Goal: Task Accomplishment & Management: Manage account settings

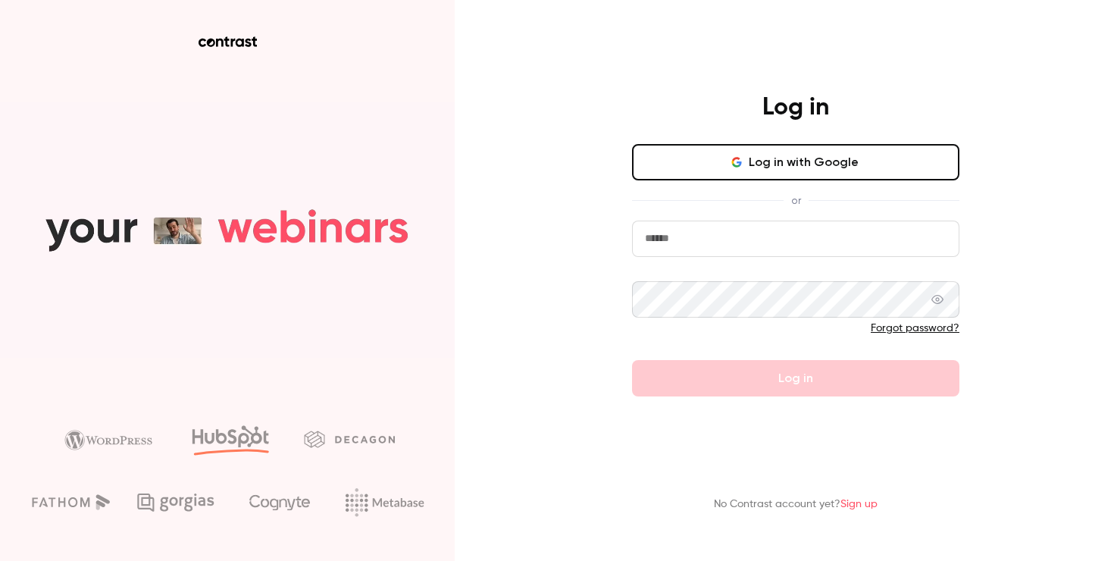
click at [711, 247] on input "email" at bounding box center [795, 239] width 327 height 36
type input "**********"
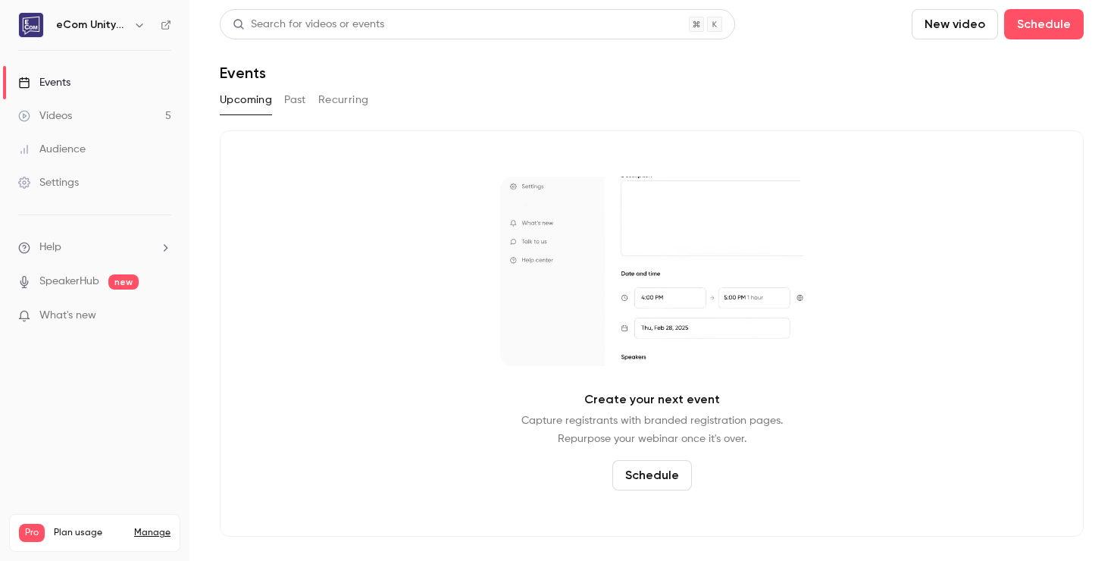
click at [289, 98] on button "Past" at bounding box center [295, 100] width 22 height 24
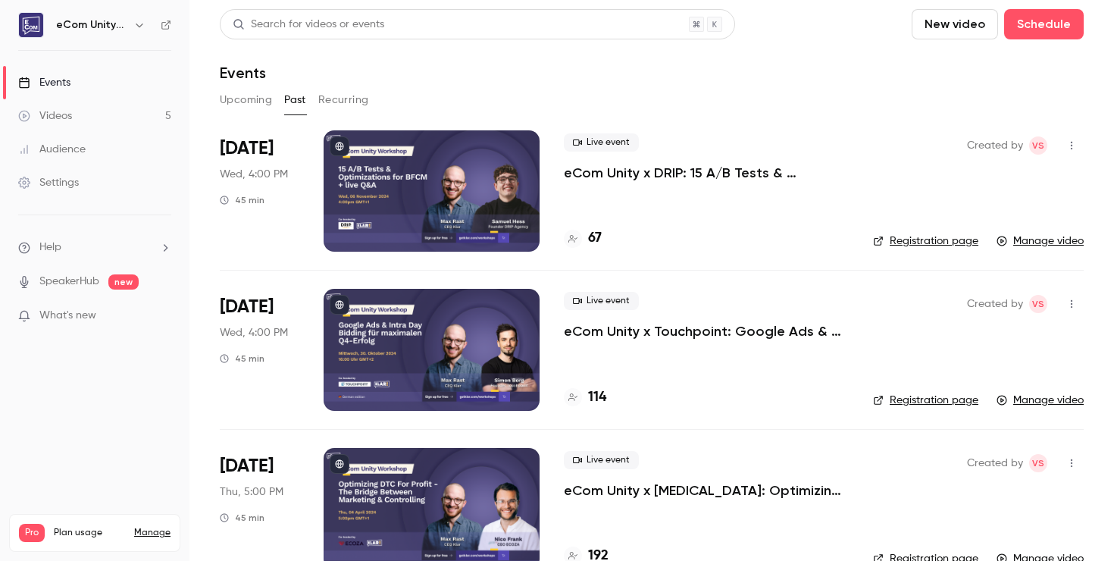
click at [451, 185] on div at bounding box center [432, 190] width 216 height 121
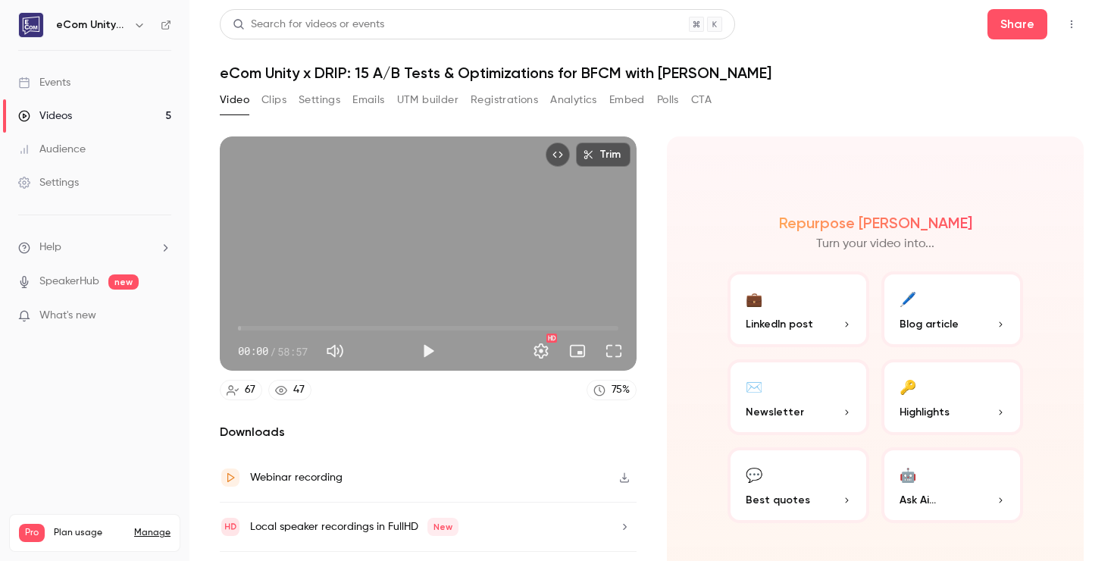
click at [312, 105] on button "Settings" at bounding box center [320, 100] width 42 height 24
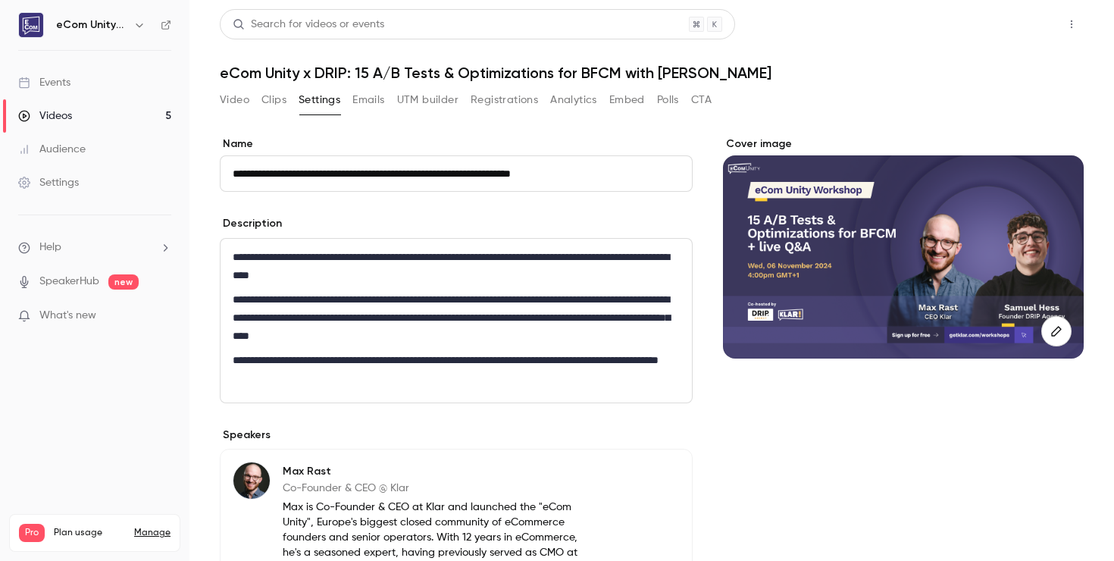
click at [1018, 28] on button "Share" at bounding box center [1018, 24] width 60 height 30
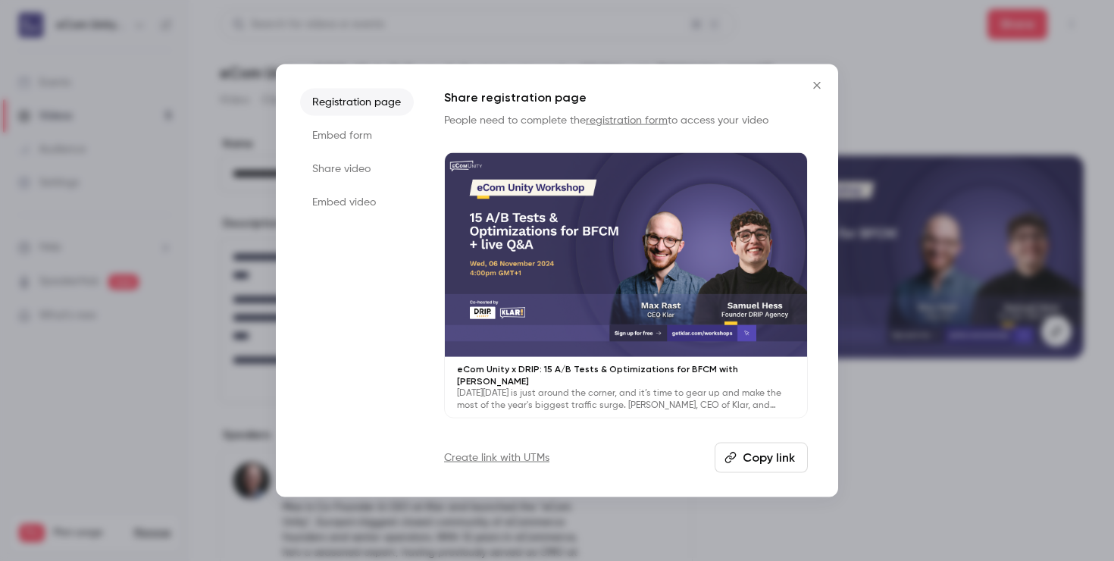
click at [763, 456] on button "Copy link" at bounding box center [761, 457] width 93 height 30
click at [338, 137] on li "Embed form" at bounding box center [357, 135] width 114 height 27
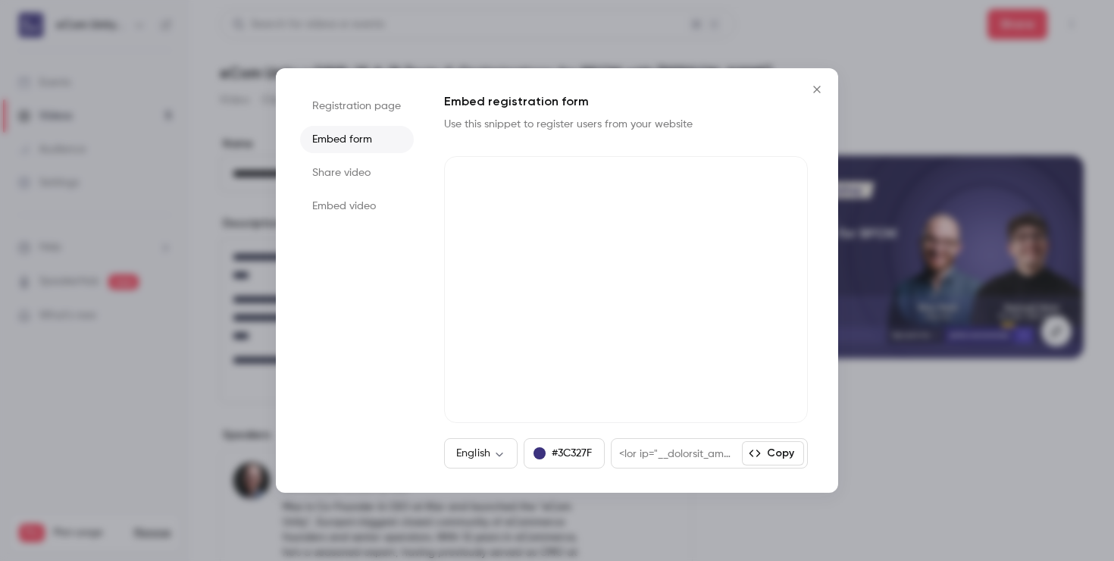
click at [338, 182] on li "Share video" at bounding box center [357, 172] width 114 height 27
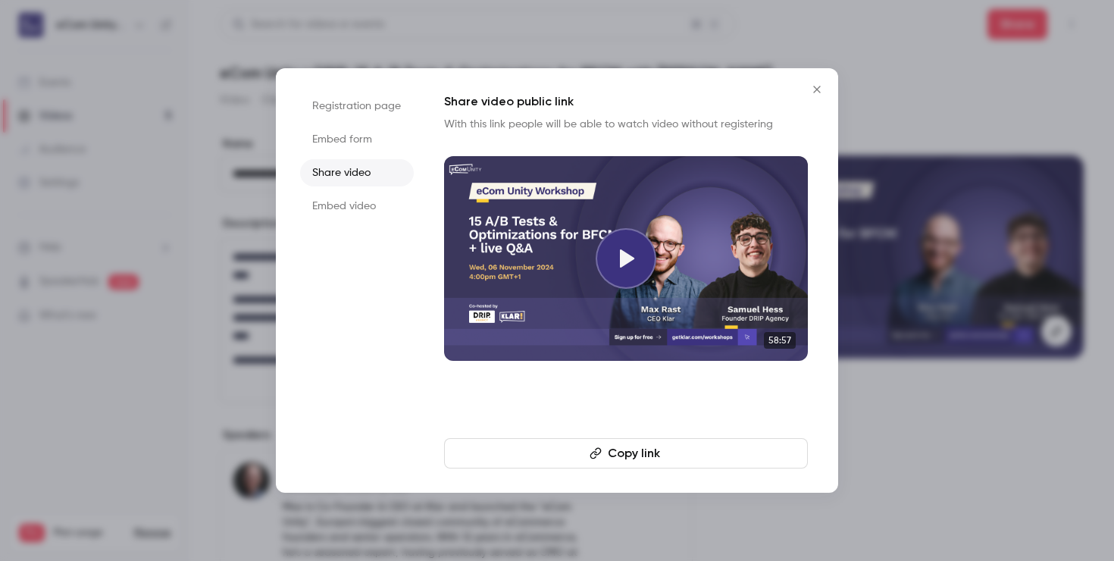
click at [341, 143] on li "Embed form" at bounding box center [357, 139] width 114 height 27
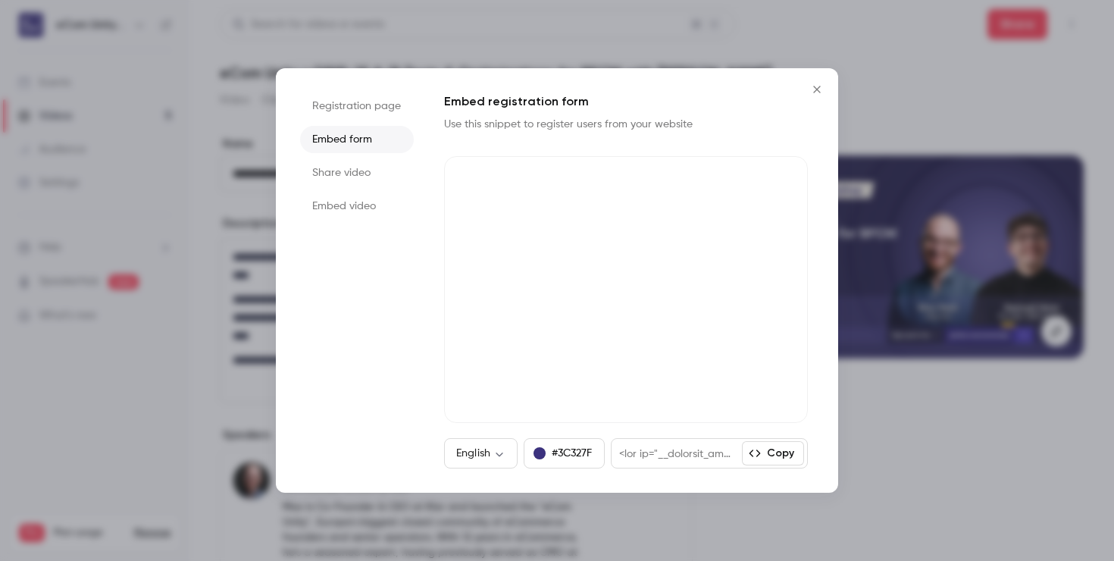
click at [349, 212] on li "Embed video" at bounding box center [357, 206] width 114 height 27
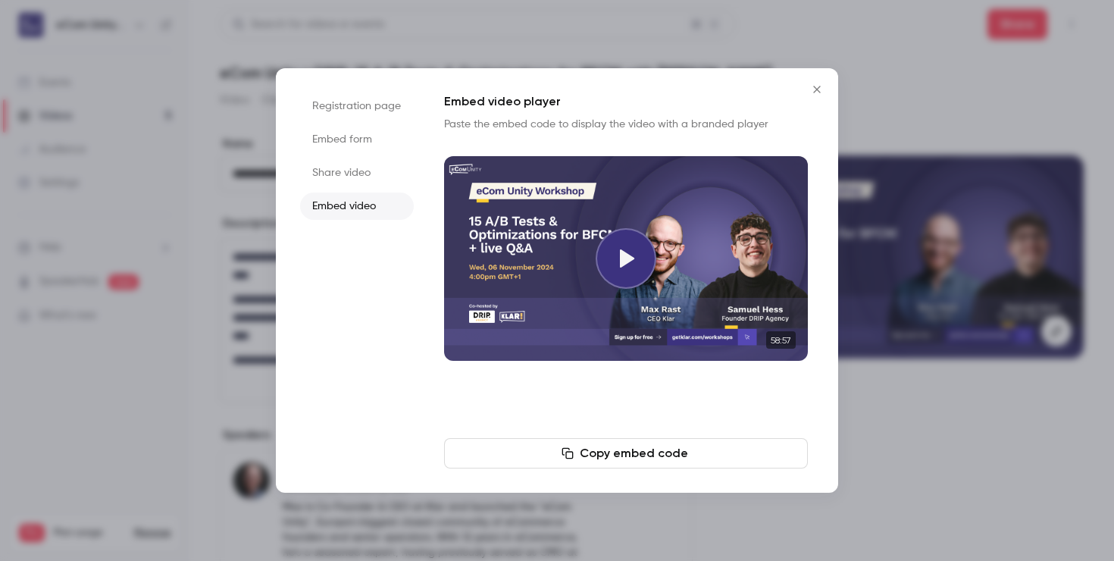
click at [336, 176] on li "Share video" at bounding box center [357, 172] width 114 height 27
click at [338, 107] on li "Registration page" at bounding box center [357, 105] width 114 height 27
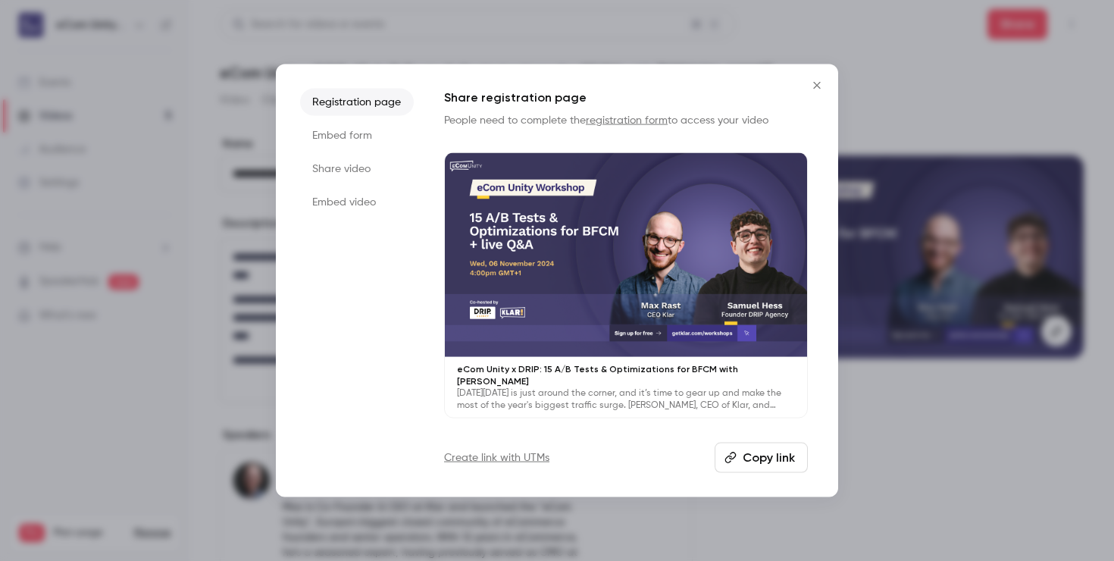
click at [814, 90] on icon "Close" at bounding box center [817, 86] width 18 height 12
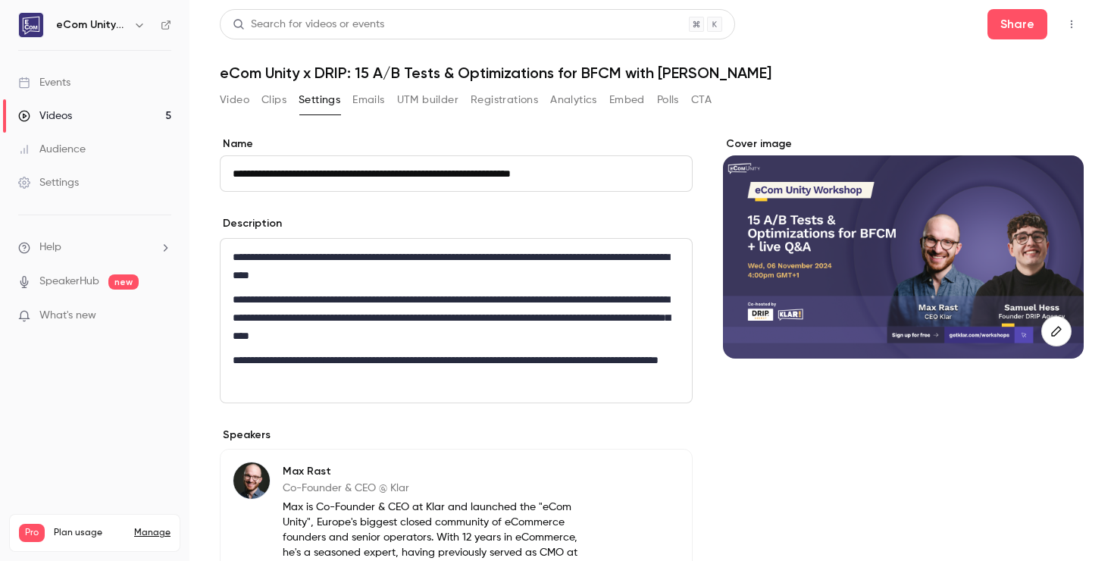
click at [366, 92] on button "Emails" at bounding box center [369, 100] width 32 height 24
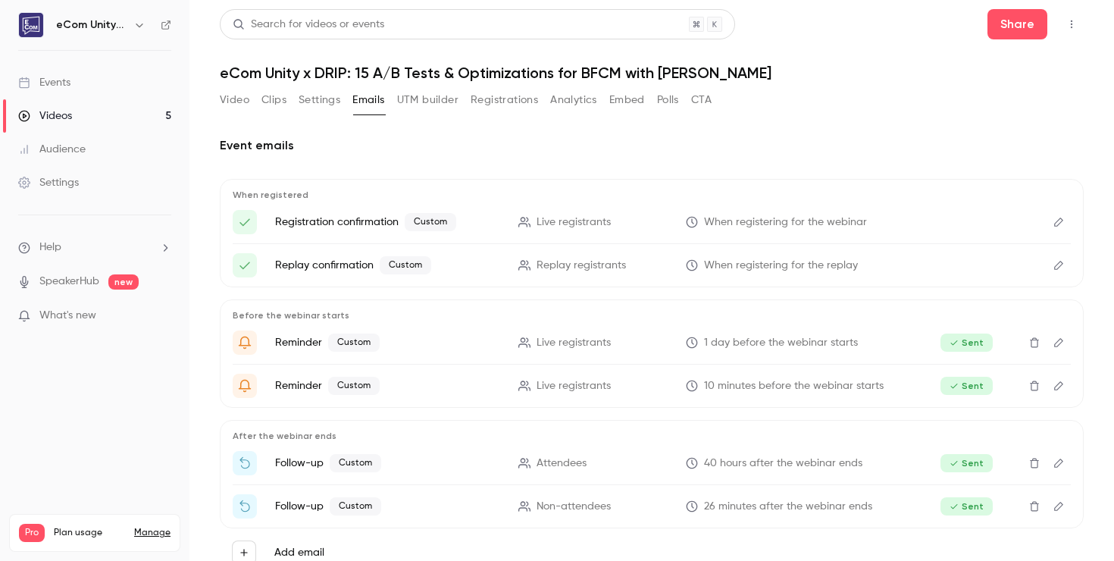
scroll to position [46, 0]
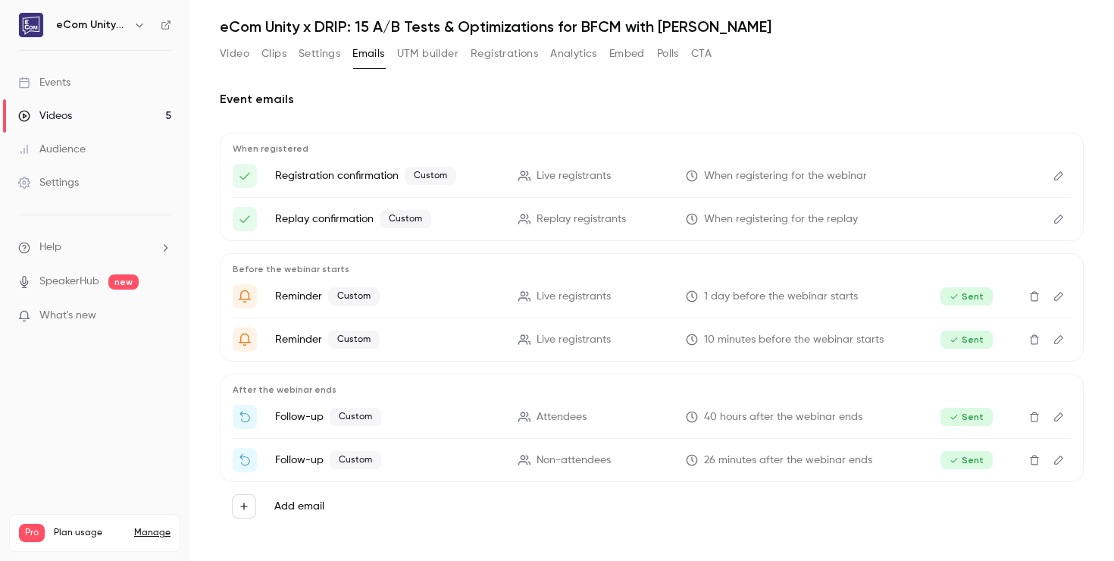
click at [336, 177] on p "Registration confirmation Custom" at bounding box center [387, 176] width 225 height 18
click at [1058, 179] on icon "Edit" at bounding box center [1058, 175] width 9 height 9
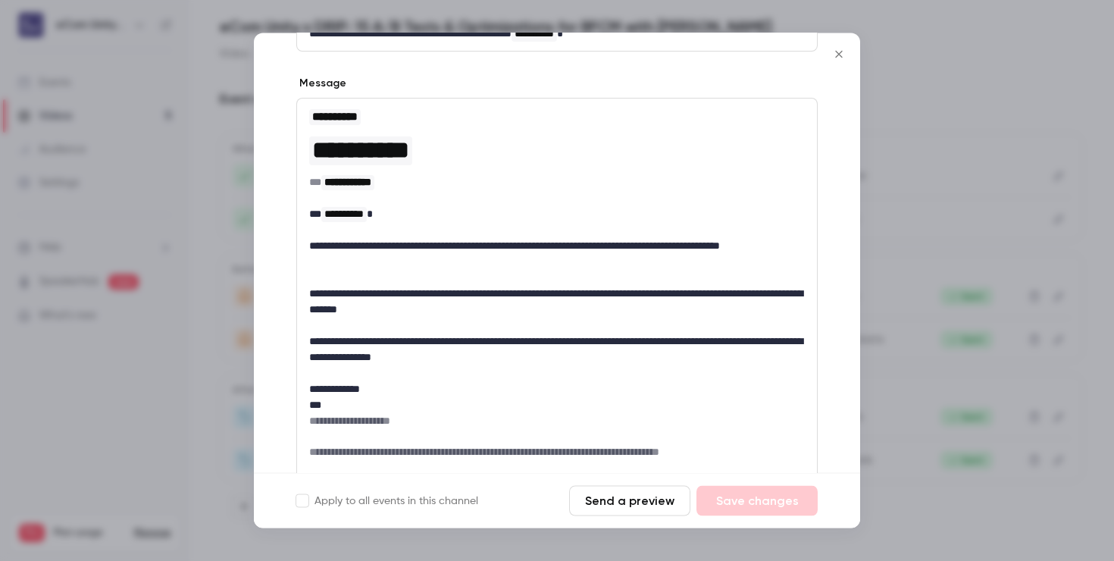
scroll to position [181, 0]
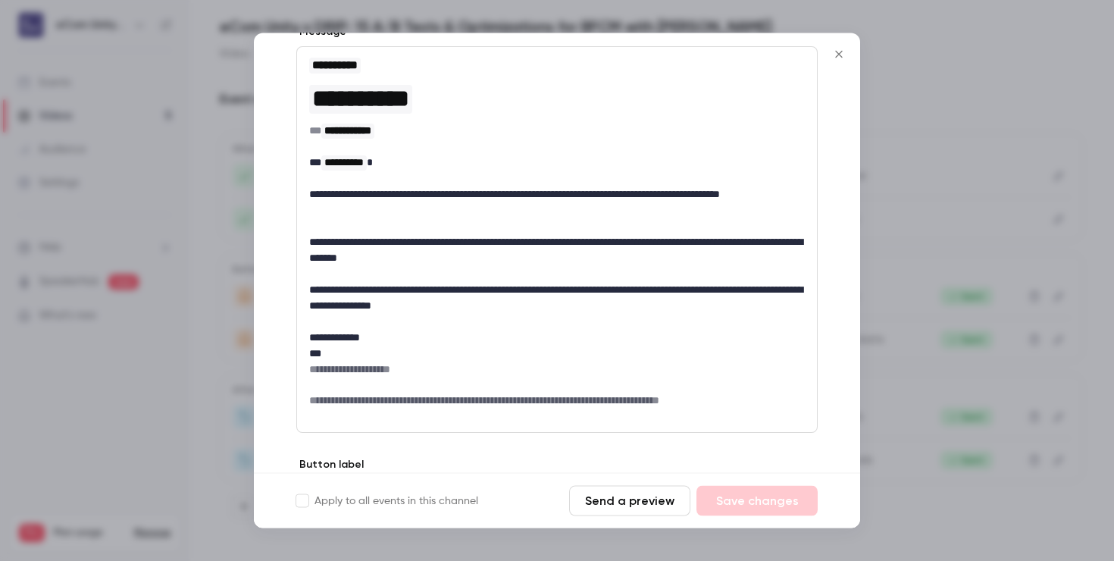
click at [837, 56] on icon "Close" at bounding box center [838, 54] width 7 height 7
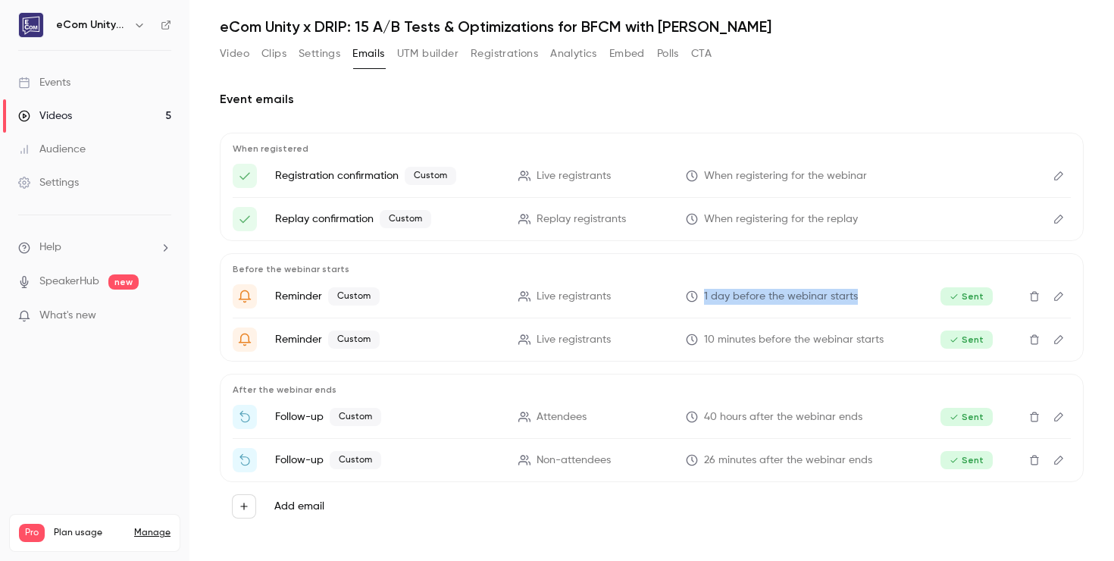
drag, startPoint x: 706, startPoint y: 296, endPoint x: 925, endPoint y: 296, distance: 219.1
click at [926, 296] on li "Reminder Custom Live registrants 1 day before the webinar starts Sent" at bounding box center [652, 296] width 838 height 24
click at [738, 340] on span "10 minutes before the webinar starts" at bounding box center [794, 340] width 180 height 16
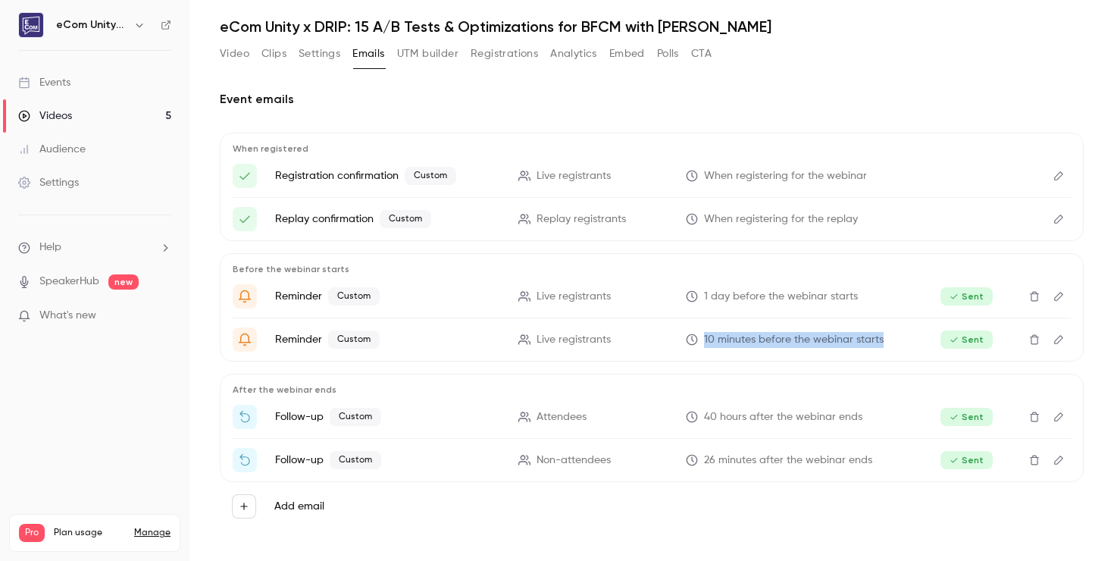
click at [738, 340] on span "10 minutes before the webinar starts" at bounding box center [794, 340] width 180 height 16
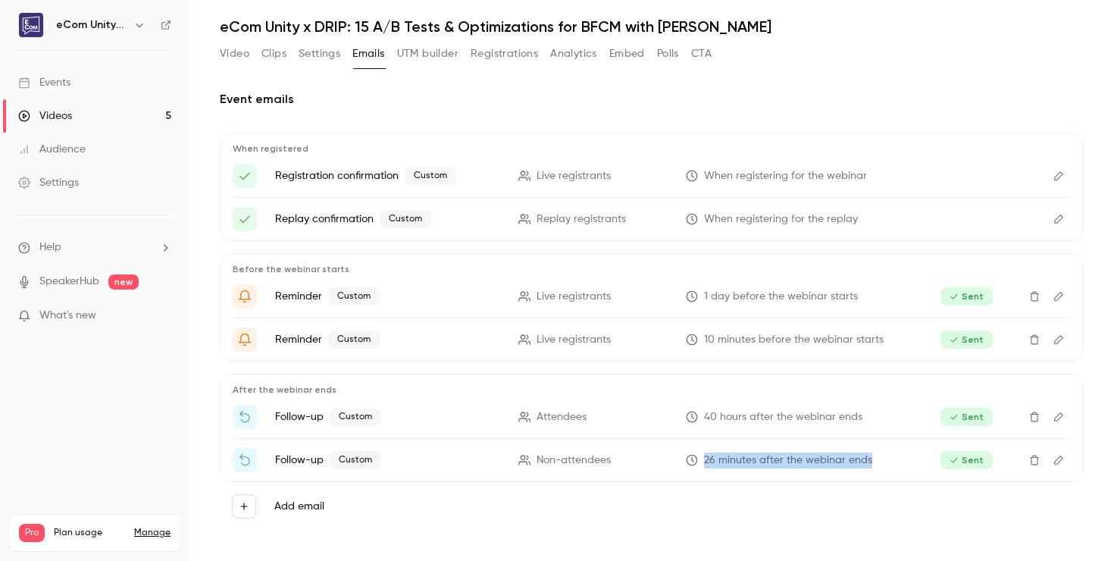
drag, startPoint x: 704, startPoint y: 460, endPoint x: 878, endPoint y: 463, distance: 173.6
click at [877, 462] on p "26 minutes after the webinar ends" at bounding box center [798, 461] width 225 height 16
click at [848, 462] on span "26 minutes after the webinar ends" at bounding box center [788, 461] width 168 height 16
click at [1058, 343] on icon "Edit" at bounding box center [1059, 339] width 12 height 11
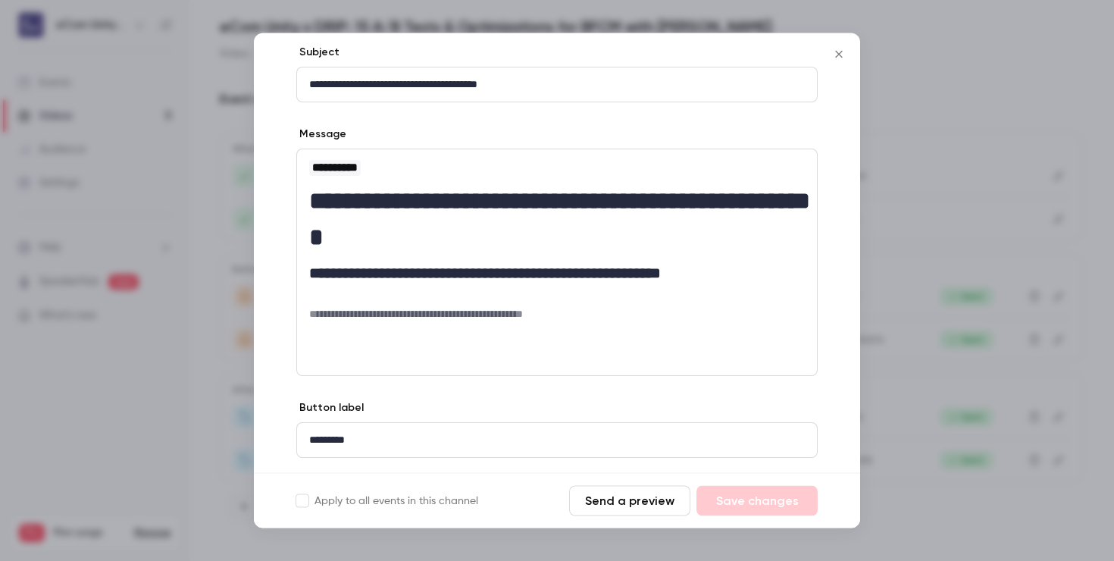
scroll to position [180, 0]
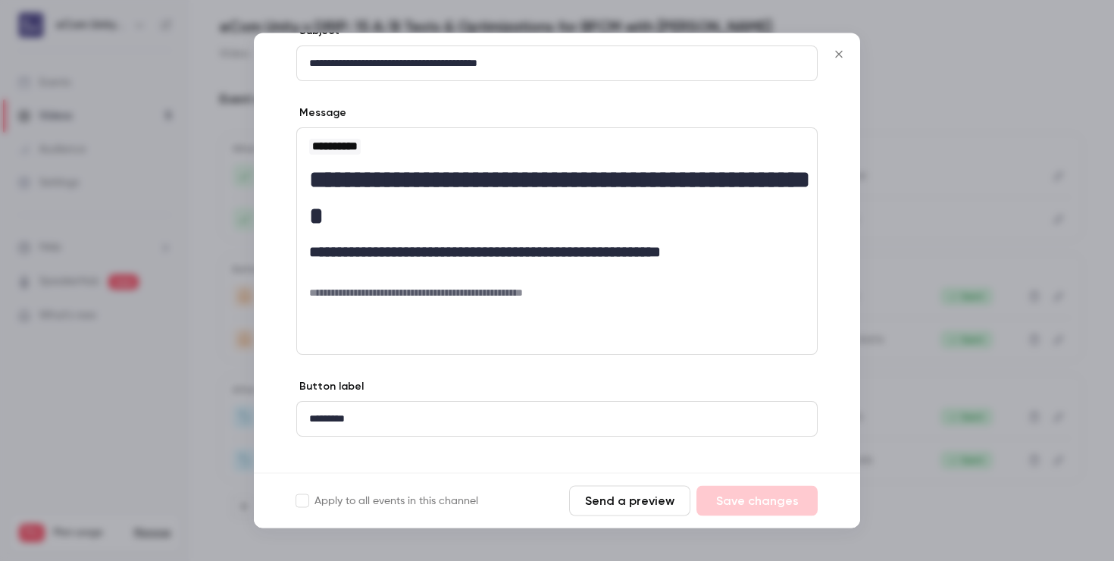
click at [840, 51] on icon "Close" at bounding box center [839, 55] width 18 height 12
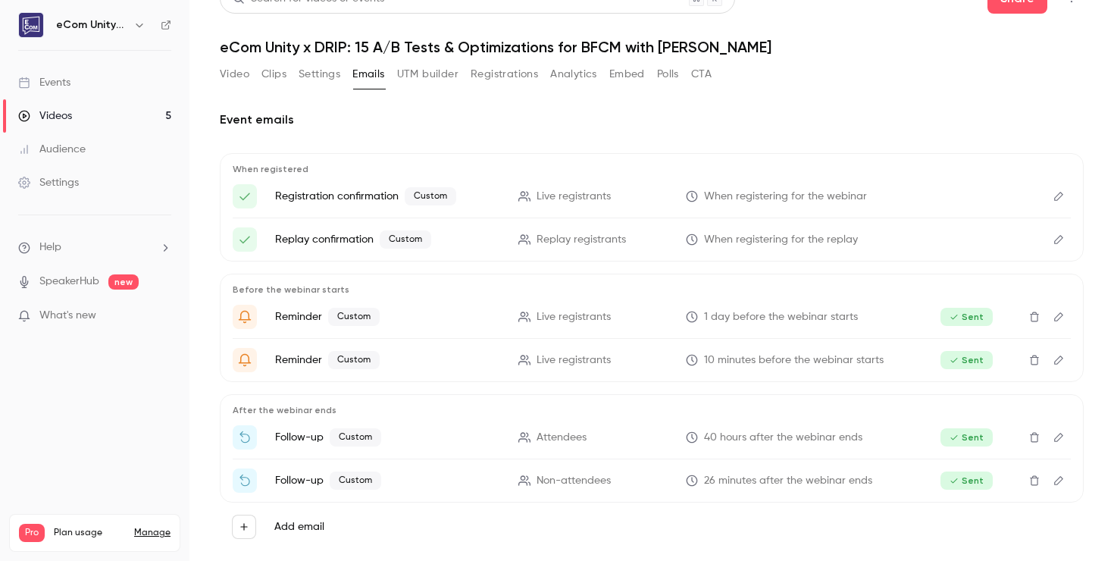
scroll to position [0, 0]
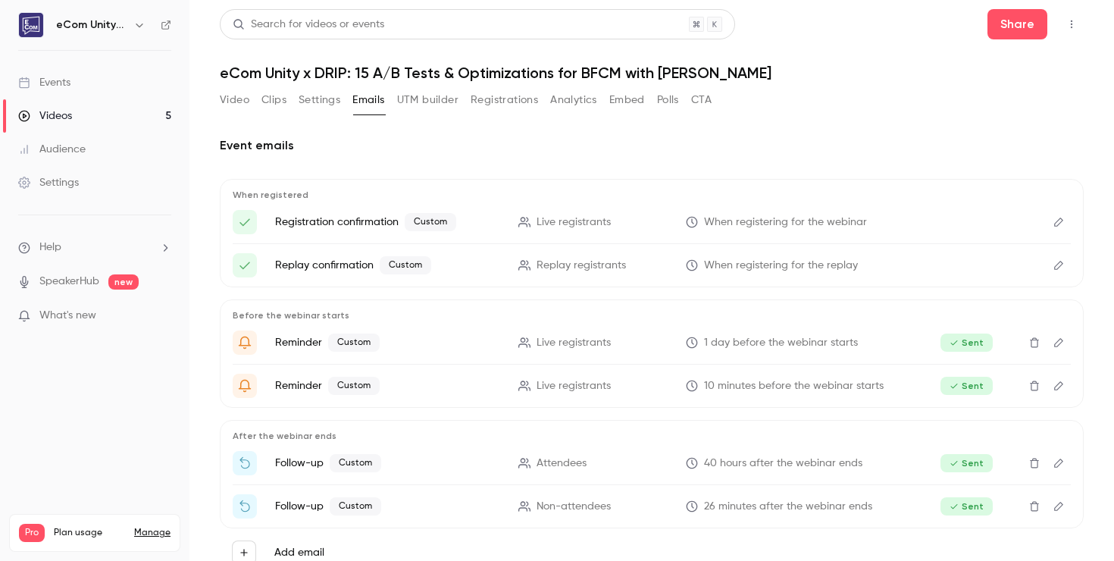
click at [149, 527] on link "Manage" at bounding box center [152, 533] width 36 height 12
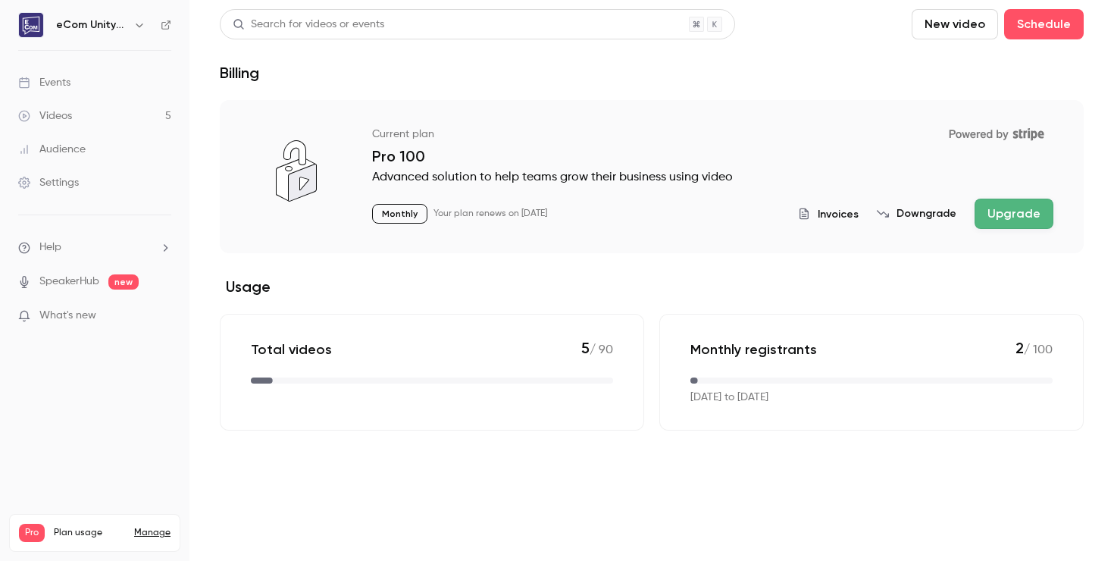
click at [141, 26] on icon "button" at bounding box center [139, 25] width 12 height 12
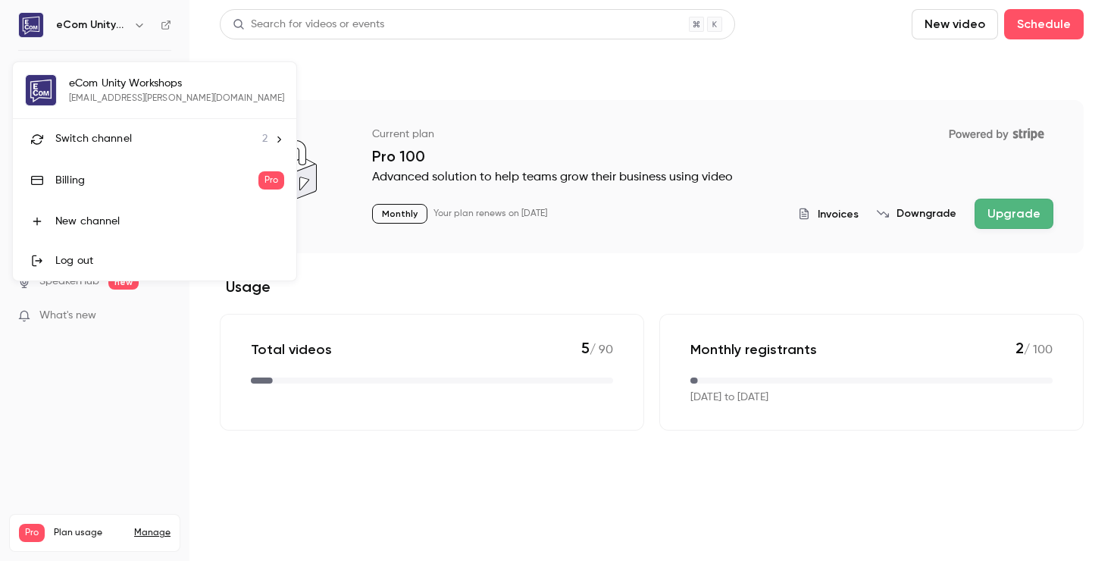
click at [43, 100] on div "eCom Unity Workshops [EMAIL_ADDRESS][PERSON_NAME][DOMAIN_NAME] Switch channel 2…" at bounding box center [155, 171] width 284 height 218
click at [53, 398] on div at bounding box center [557, 280] width 1114 height 561
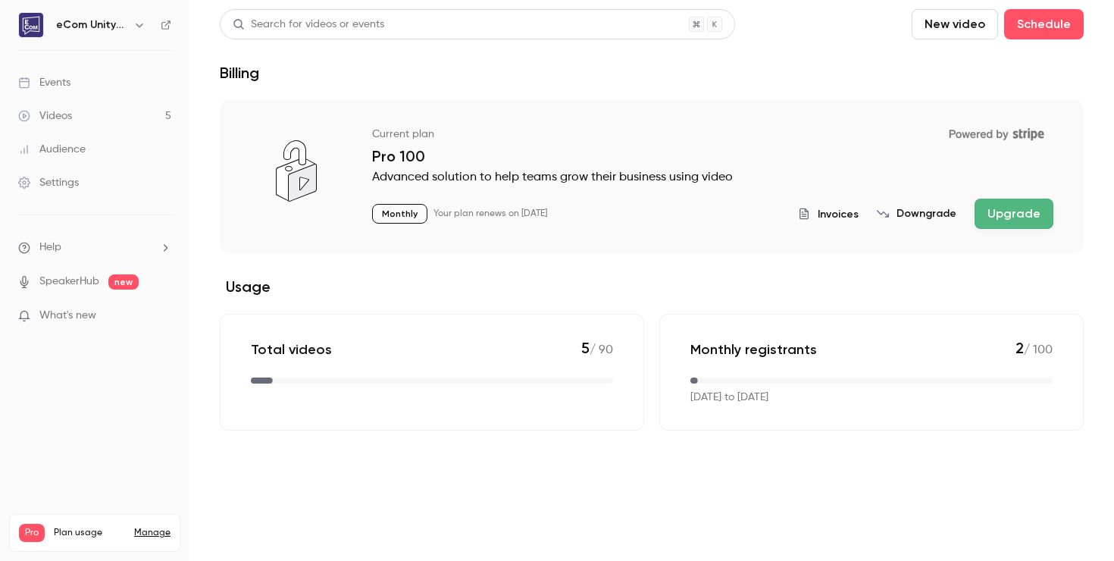
click at [58, 180] on div "Settings" at bounding box center [48, 182] width 61 height 15
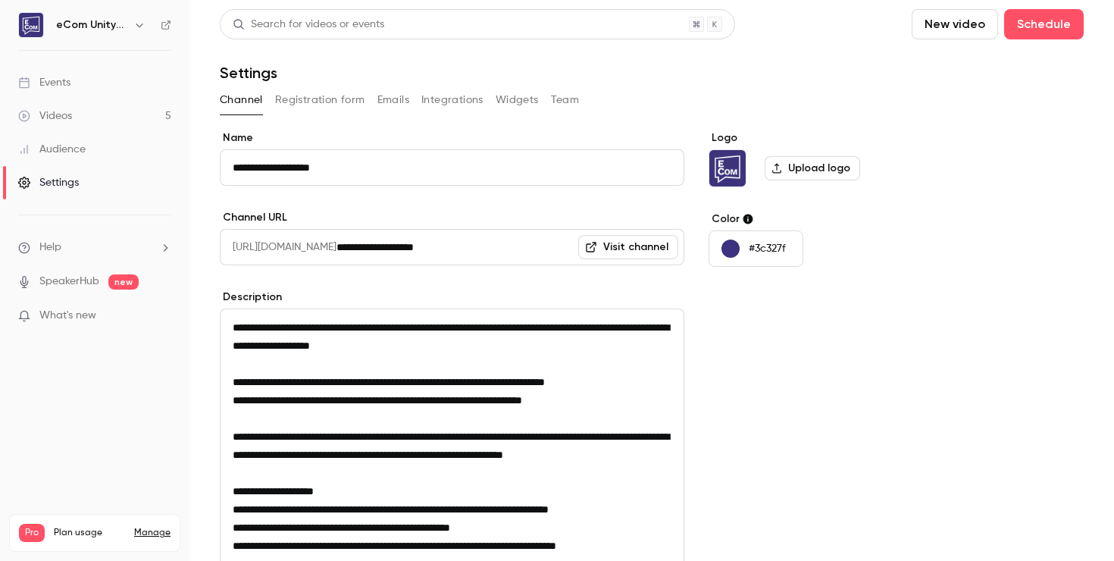
click at [560, 91] on button "Team" at bounding box center [565, 100] width 29 height 24
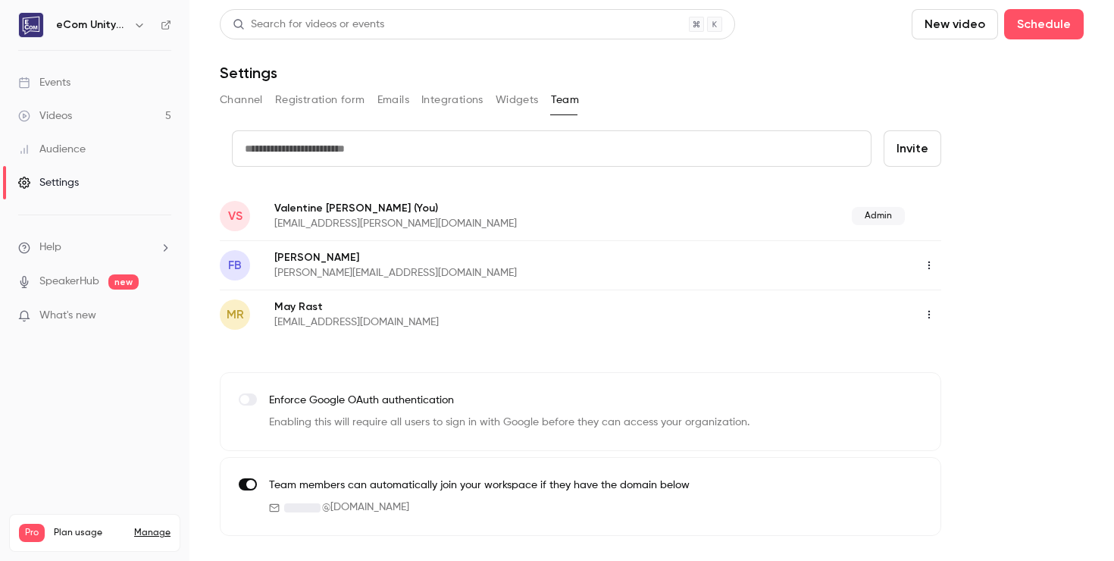
click at [602, 146] on input "text" at bounding box center [552, 148] width 640 height 36
type input "**********"
click at [917, 146] on button "Invite" at bounding box center [913, 148] width 58 height 36
